Goal: Transaction & Acquisition: Purchase product/service

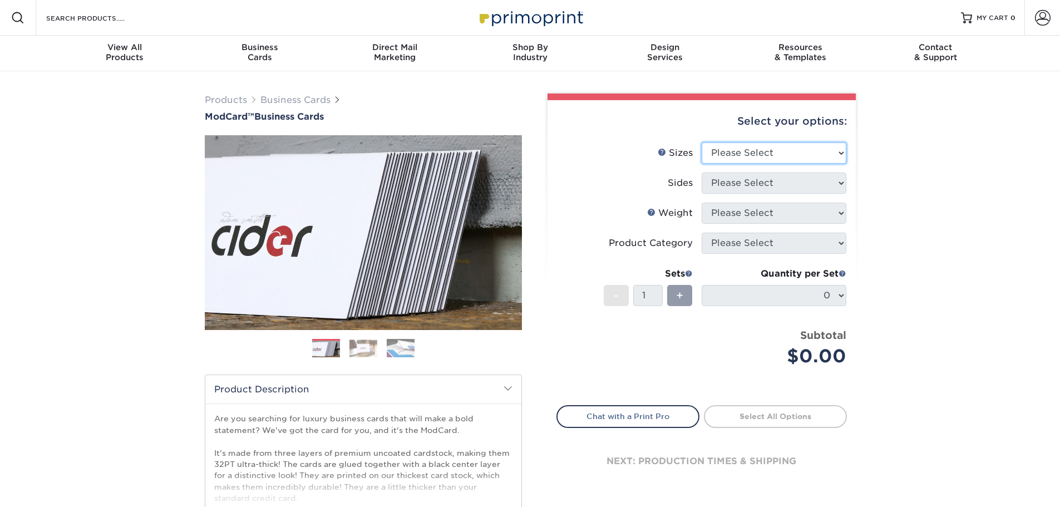
click at [765, 149] on select "Please Select 1.5" x 3.5" - Mini 1.75" x 3.5" - Mini 2" x 2" - Square 2" x 3" -…" at bounding box center [774, 152] width 145 height 21
select select "2.00x3.50"
click at [702, 142] on select "Please Select 1.5" x 3.5" - Mini 1.75" x 3.5" - Mini 2" x 2" - Square 2" x 3" -…" at bounding box center [774, 152] width 145 height 21
click at [734, 177] on select "Please Select Print Both Sides Print Front Only" at bounding box center [774, 182] width 145 height 21
select select "13abbda7-1d64-4f25-8bb2-c179b224825d"
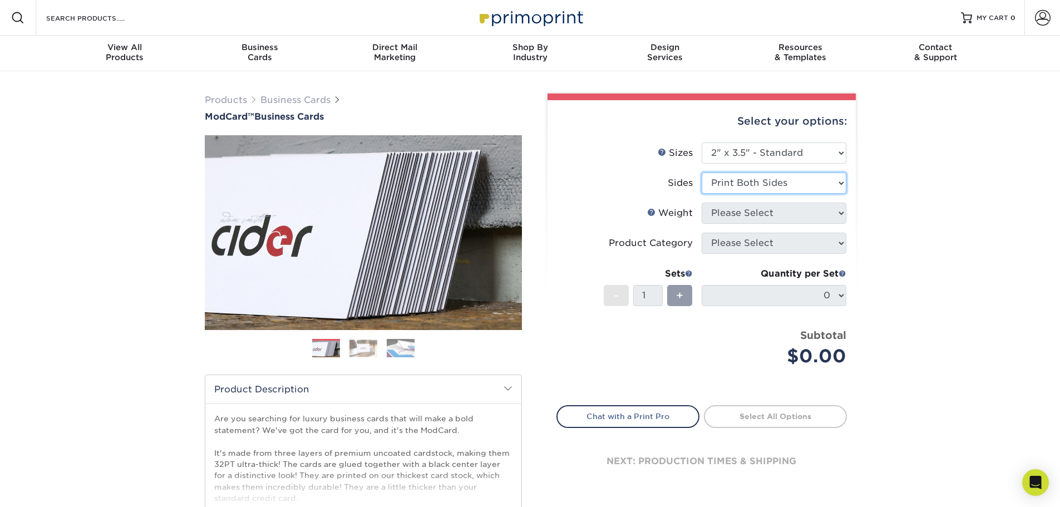
click at [702, 172] on select "Please Select Print Both Sides Print Front Only" at bounding box center [774, 182] width 145 height 21
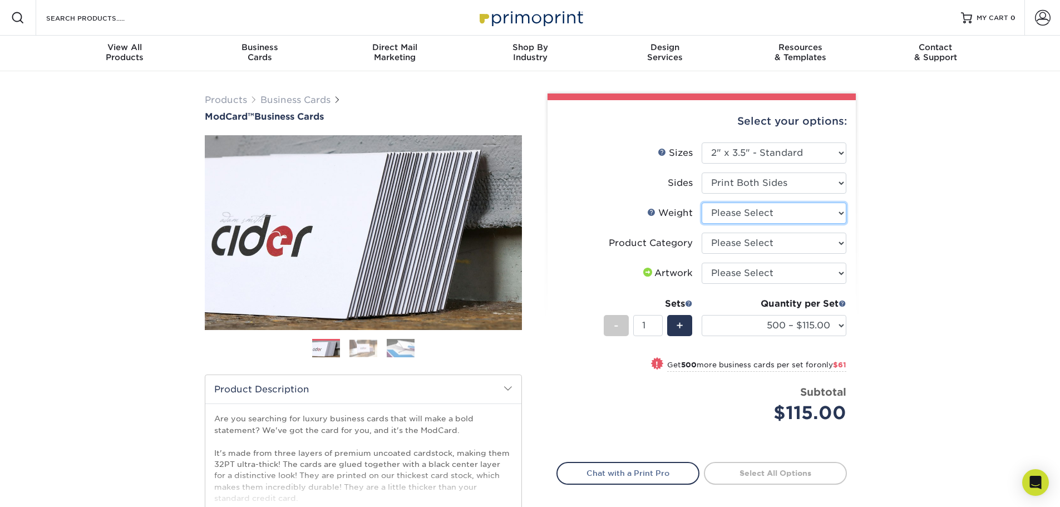
click at [733, 212] on select "Please Select 32PTUCBLK" at bounding box center [774, 213] width 145 height 21
select select "32PTUCBLK"
click at [702, 203] on select "Please Select 32PTUCBLK" at bounding box center [774, 213] width 145 height 21
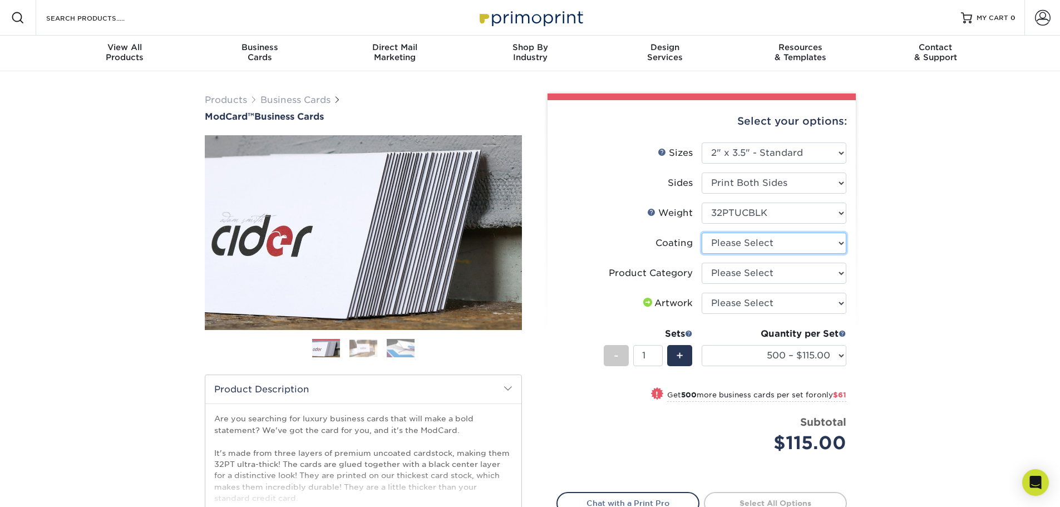
click at [747, 245] on select at bounding box center [774, 243] width 145 height 21
click at [702, 233] on select at bounding box center [774, 243] width 145 height 21
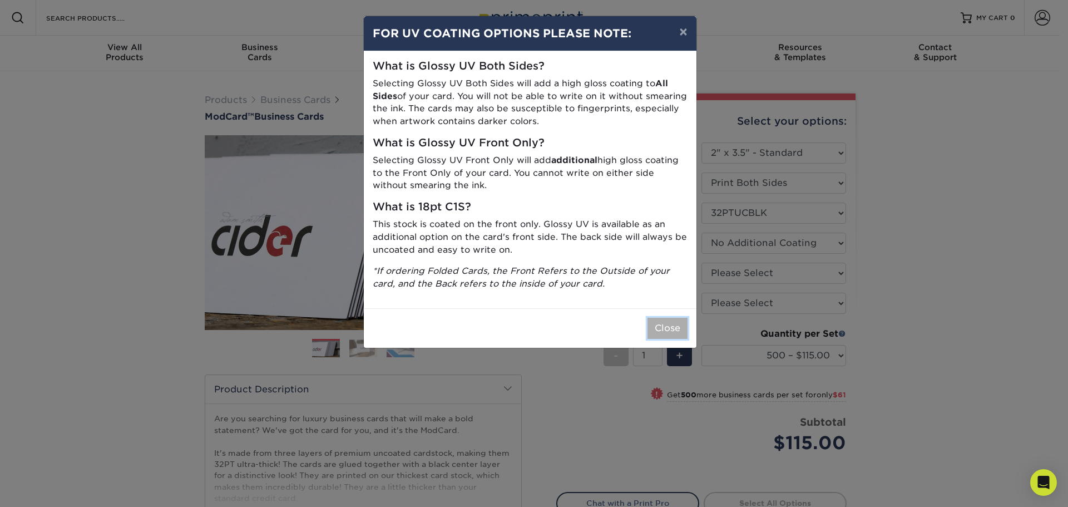
click at [663, 323] on button "Close" at bounding box center [668, 328] width 40 height 21
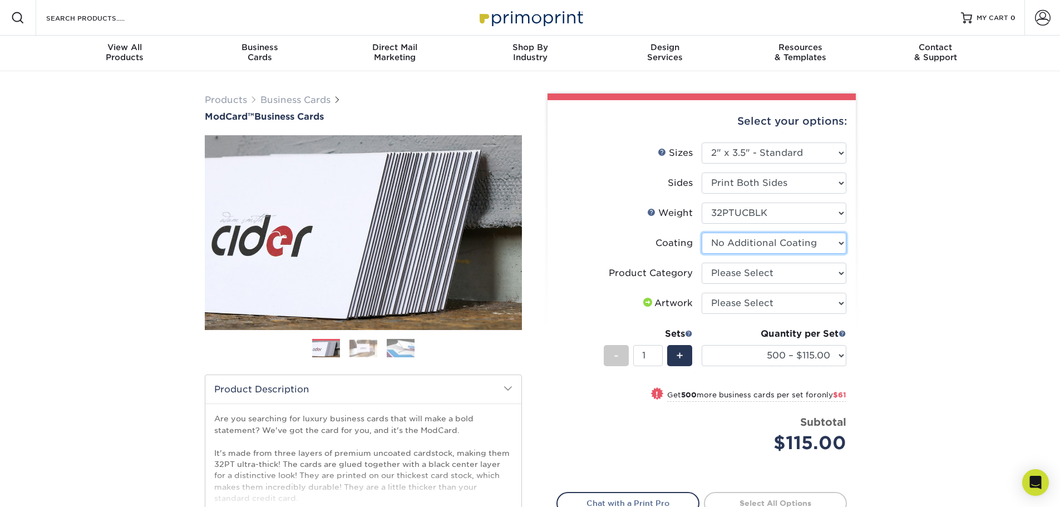
click at [756, 245] on select at bounding box center [774, 243] width 145 height 21
select select "-1"
click at [702, 233] on select at bounding box center [774, 243] width 145 height 21
select select
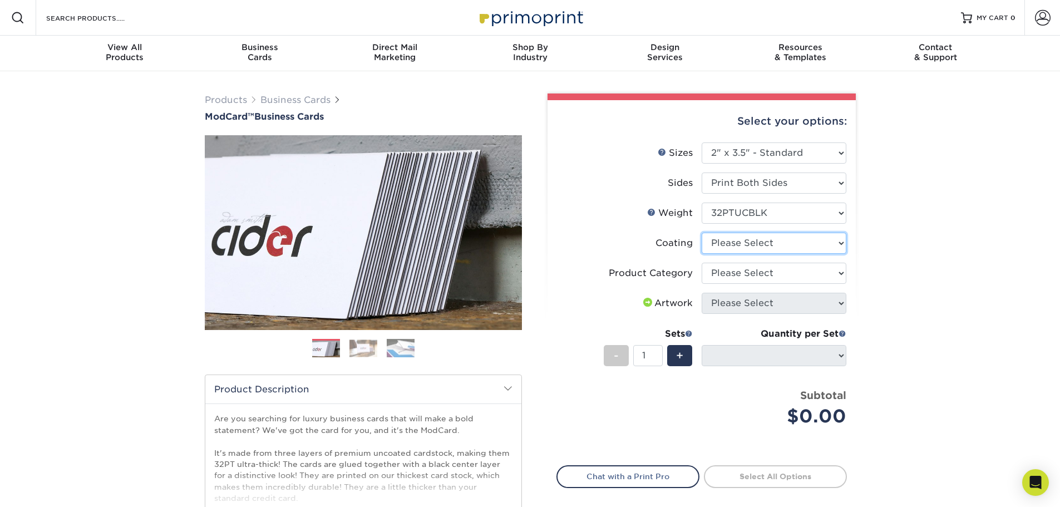
click at [756, 244] on select at bounding box center [774, 243] width 145 height 21
select select "3e7618de-abca-4bda-9f97-8b9129e913d8"
click at [702, 233] on select at bounding box center [774, 243] width 145 height 21
select select "-1"
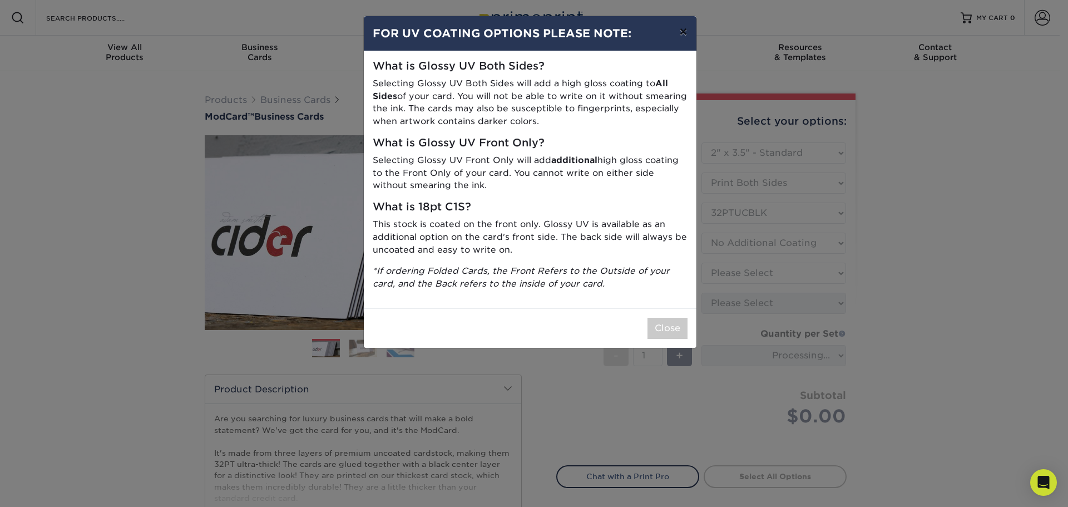
click at [686, 28] on button "×" at bounding box center [683, 31] width 26 height 31
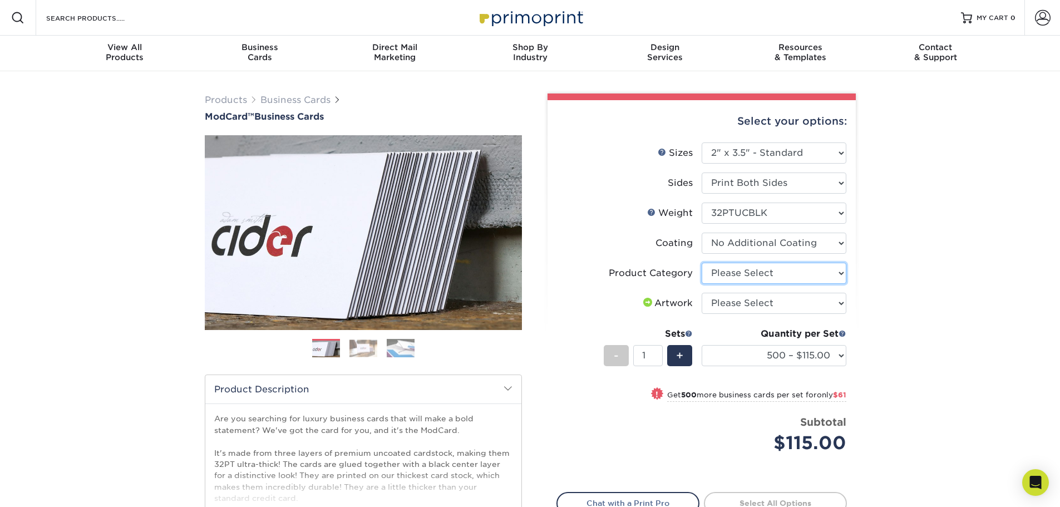
click at [752, 272] on select "Please Select Business Cards" at bounding box center [774, 273] width 145 height 21
select select "3b5148f1-0588-4f88-a218-97bcfdce65c1"
click at [702, 263] on select "Please Select Business Cards" at bounding box center [774, 273] width 145 height 21
click at [746, 305] on select "Please Select I will upload files I need a design - $100" at bounding box center [774, 303] width 145 height 21
select select "upload"
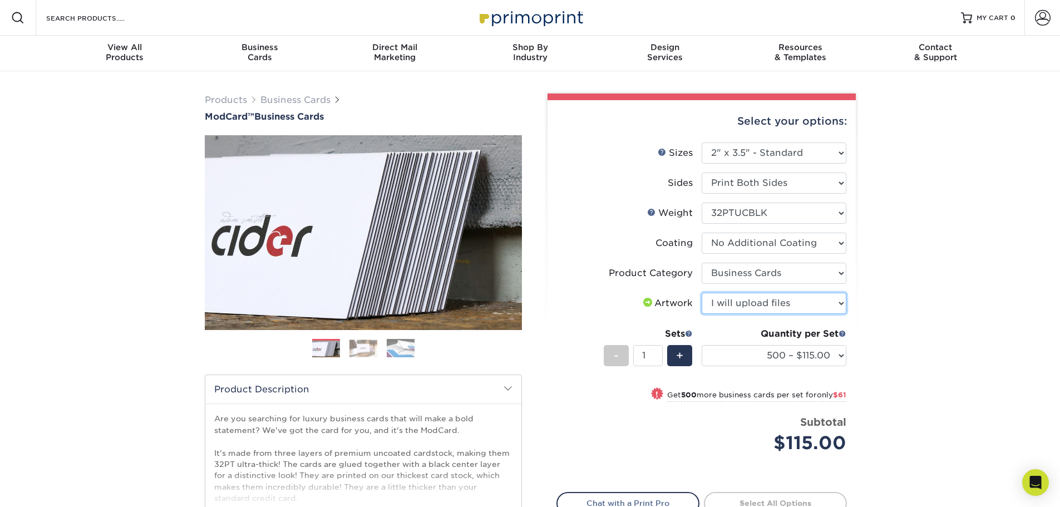
click at [702, 293] on select "Please Select I will upload files I need a design - $100" at bounding box center [774, 303] width 145 height 21
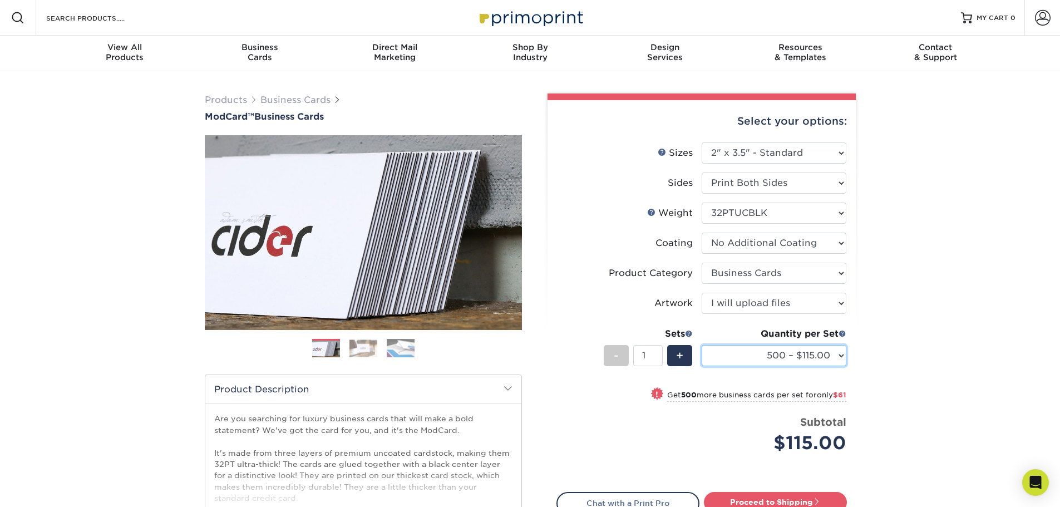
click at [820, 353] on select "500 – $115.00 1000 – $176.00" at bounding box center [774, 355] width 145 height 21
select select "1000 – $176.00"
click at [702, 345] on select "500 – $115.00 1000 – $176.00" at bounding box center [774, 355] width 145 height 21
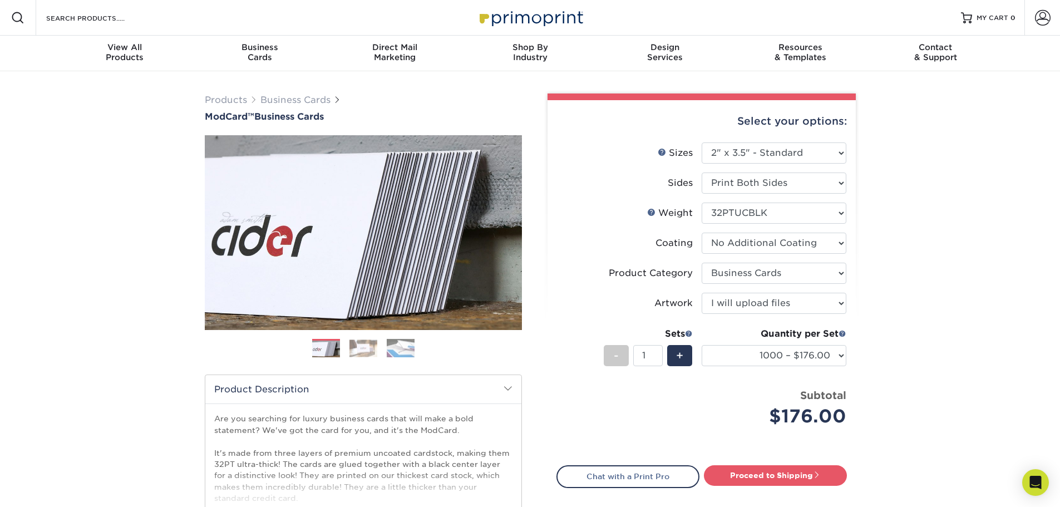
click at [958, 297] on div "Products Business Cards ModCard™ Business Cards Previous Next" at bounding box center [530, 368] width 1060 height 594
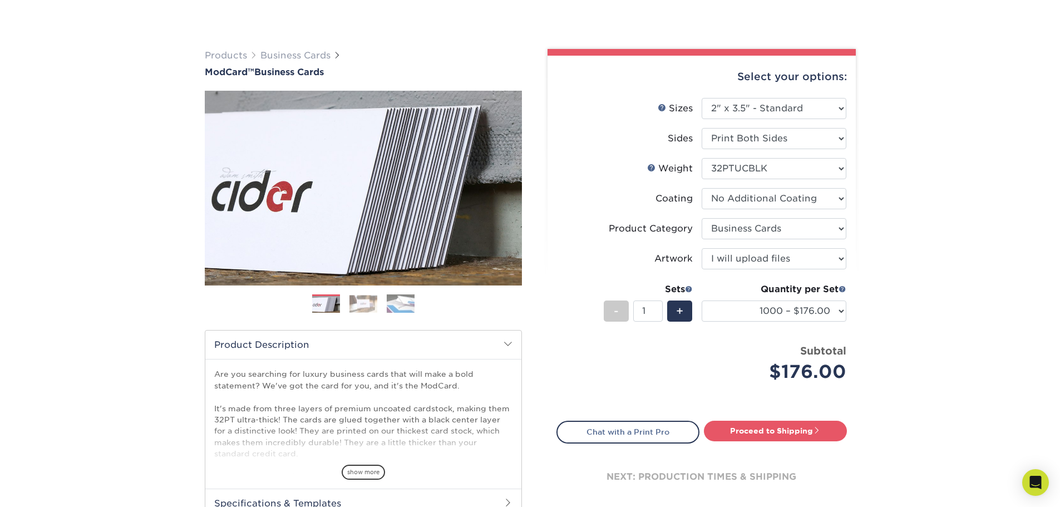
scroll to position [167, 0]
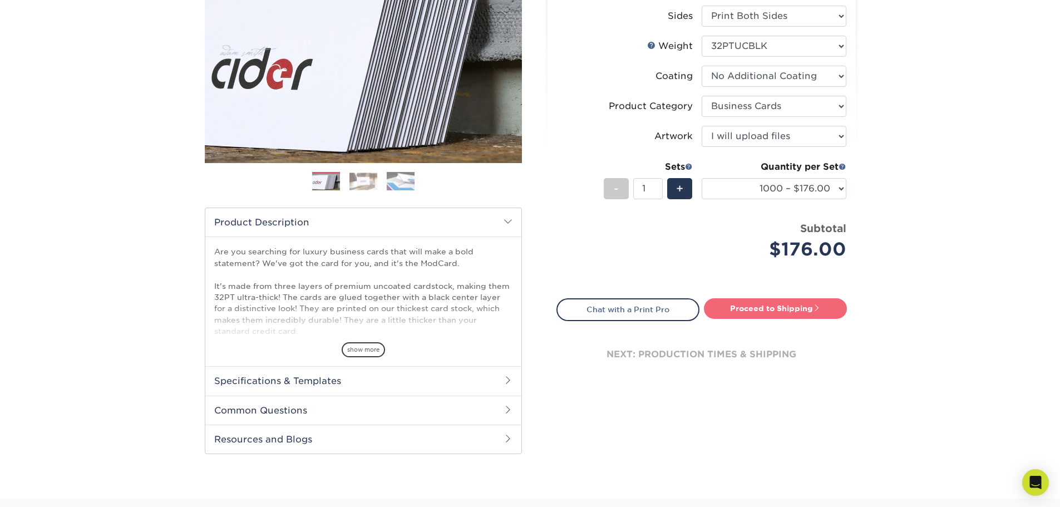
click at [763, 308] on link "Proceed to Shipping" at bounding box center [775, 308] width 143 height 20
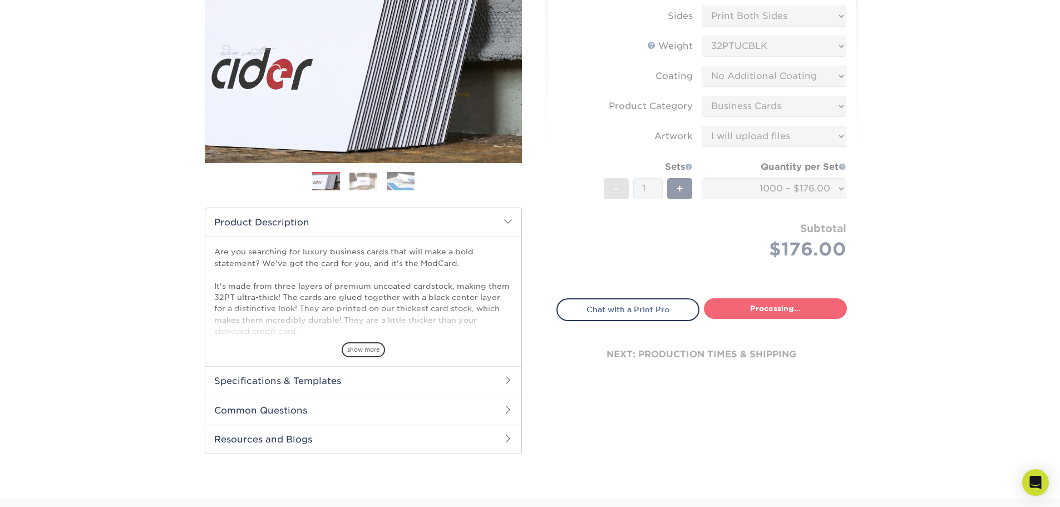
select select "c383c44d-2edd-4fc5-ad7a-8da4d041a964"
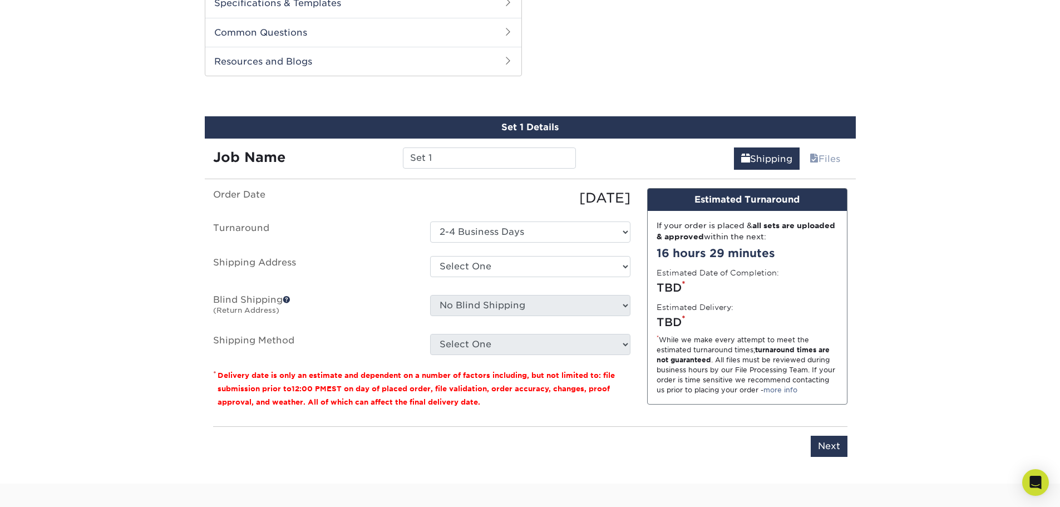
scroll to position [556, 0]
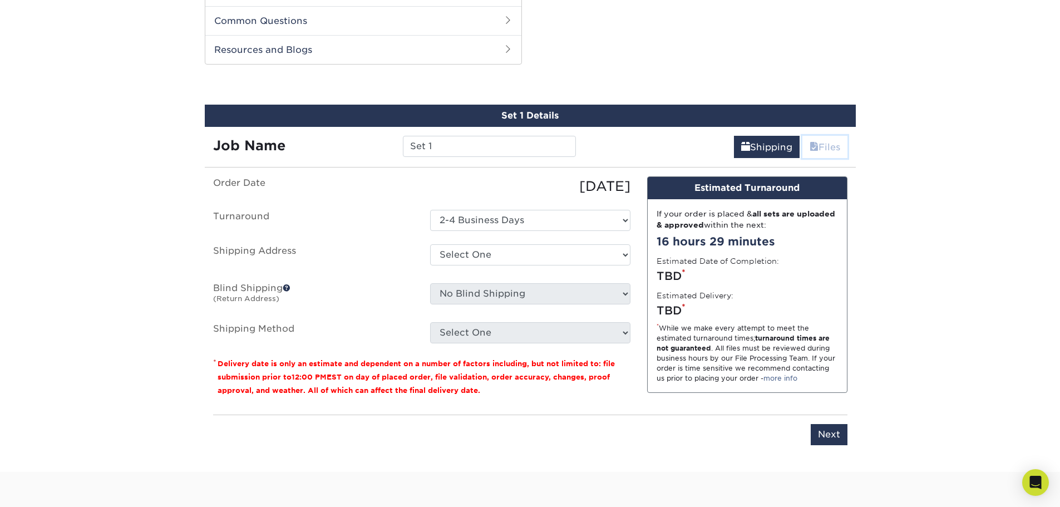
click at [816, 150] on link "Files" at bounding box center [824, 147] width 45 height 22
click at [818, 150] on link "Files" at bounding box center [824, 147] width 45 height 22
click at [818, 149] on link "Files" at bounding box center [824, 147] width 45 height 22
click at [819, 149] on link "Files" at bounding box center [824, 147] width 45 height 22
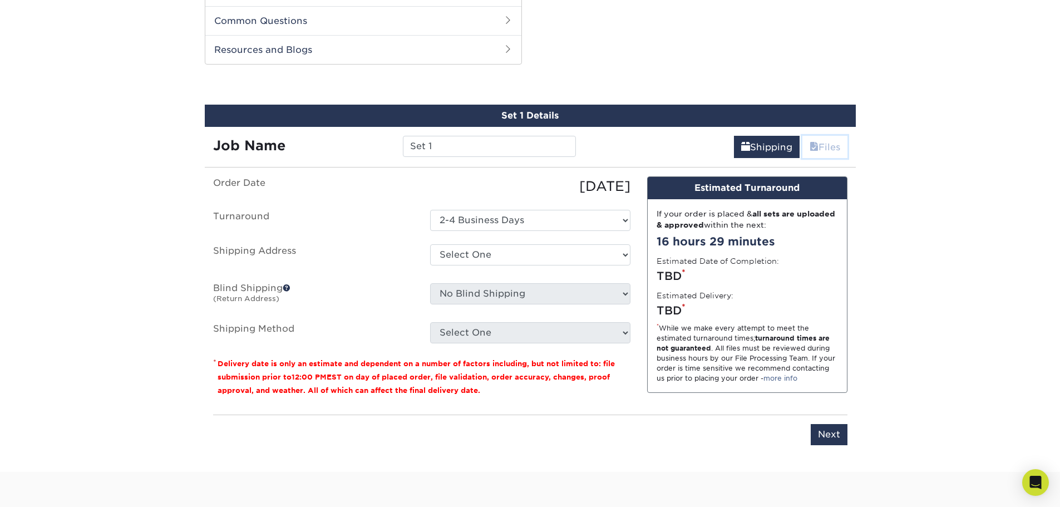
click at [819, 149] on link "Files" at bounding box center [824, 147] width 45 height 22
click at [516, 221] on select "Select One 2-4 Business Days" at bounding box center [530, 220] width 200 height 21
click at [430, 210] on select "Select One 2-4 Business Days" at bounding box center [530, 220] width 200 height 21
click at [491, 257] on select "Select One + Add New Address - Login" at bounding box center [530, 254] width 200 height 21
click at [466, 146] on input "Set 1" at bounding box center [489, 146] width 173 height 21
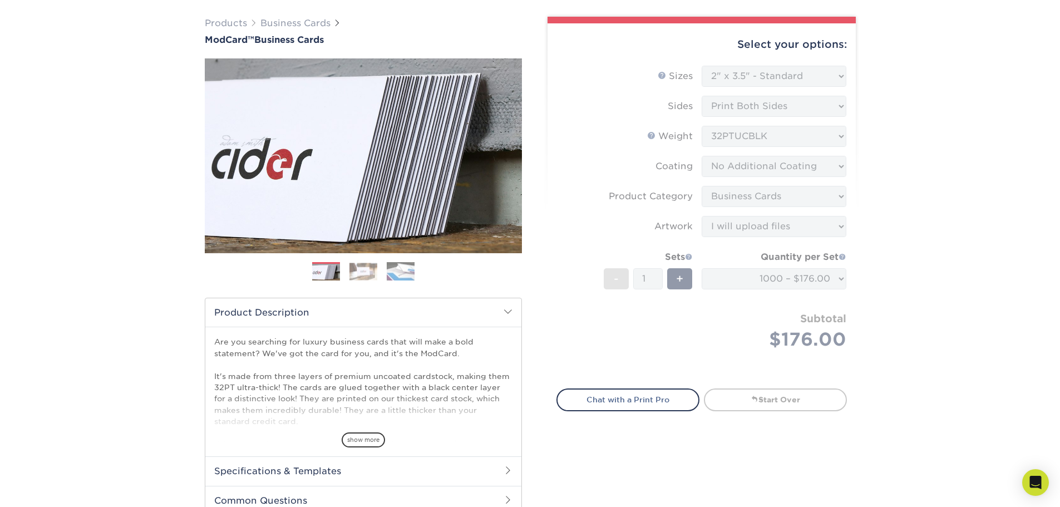
scroll to position [0, 0]
